Goal: Connect with others: Connect with others

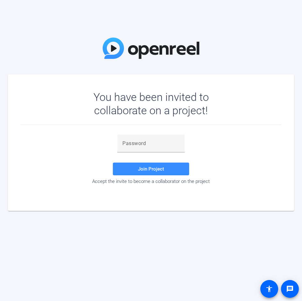
click at [235, 128] on div "Join Project Accept the invite to become a collaborator on the project" at bounding box center [151, 160] width 261 height 70
paste input "w+0_1_"
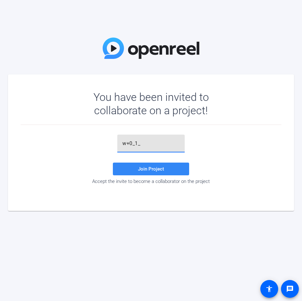
type input "w+0_1_"
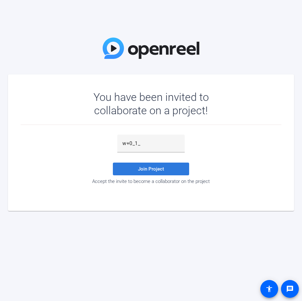
click at [135, 173] on span at bounding box center [151, 168] width 76 height 15
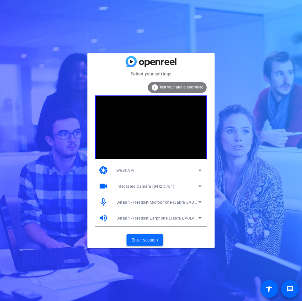
click at [142, 240] on span "Enter session" at bounding box center [145, 240] width 26 height 7
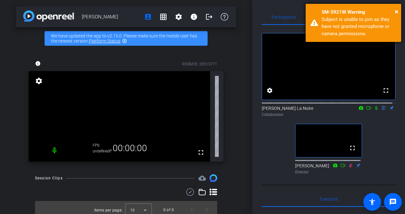
drag, startPoint x: 369, startPoint y: 32, endPoint x: 310, endPoint y: 17, distance: 60.9
click at [302, 17] on div "× SM-S921W Warning Subject is unable to join as they have not granted microphon…" at bounding box center [352, 23] width 95 height 38
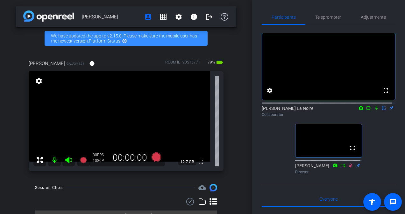
click at [302, 110] on icon at bounding box center [376, 108] width 3 height 4
click at [302, 110] on icon at bounding box center [368, 108] width 4 height 3
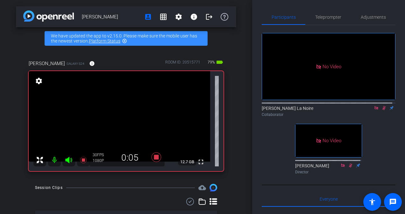
click at [302, 110] on icon at bounding box center [383, 108] width 5 height 4
click at [302, 110] on icon at bounding box center [375, 108] width 5 height 4
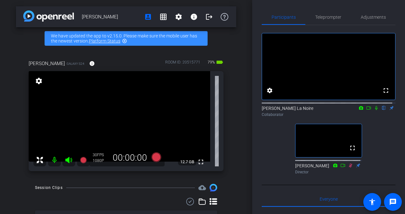
click at [302, 110] on icon at bounding box center [375, 108] width 5 height 4
click at [302, 110] on icon at bounding box center [368, 108] width 5 height 4
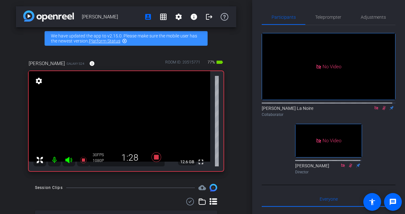
click at [302, 110] on icon at bounding box center [383, 108] width 5 height 4
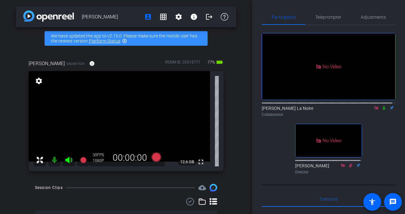
click at [302, 105] on div at bounding box center [328, 102] width 134 height 5
click at [302, 110] on icon at bounding box center [375, 108] width 5 height 4
click at [302, 110] on icon at bounding box center [368, 108] width 5 height 4
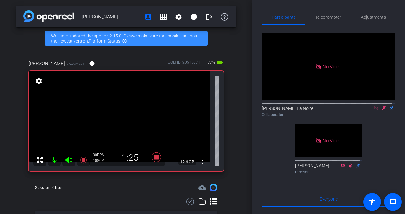
click at [302, 110] on icon at bounding box center [383, 108] width 3 height 4
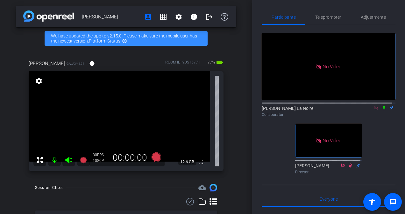
click at [302, 110] on icon at bounding box center [375, 108] width 5 height 4
click at [207, 17] on mat-icon "logout" at bounding box center [209, 17] width 8 height 8
